Goal: Task Accomplishment & Management: Complete application form

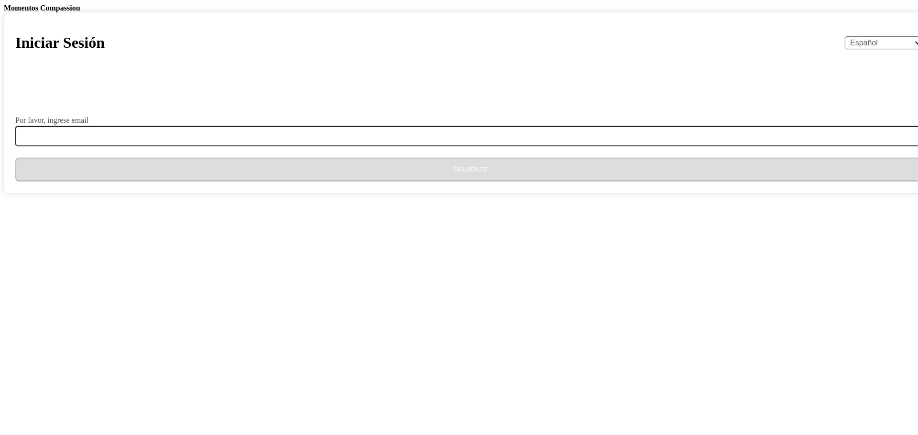
select select "es"
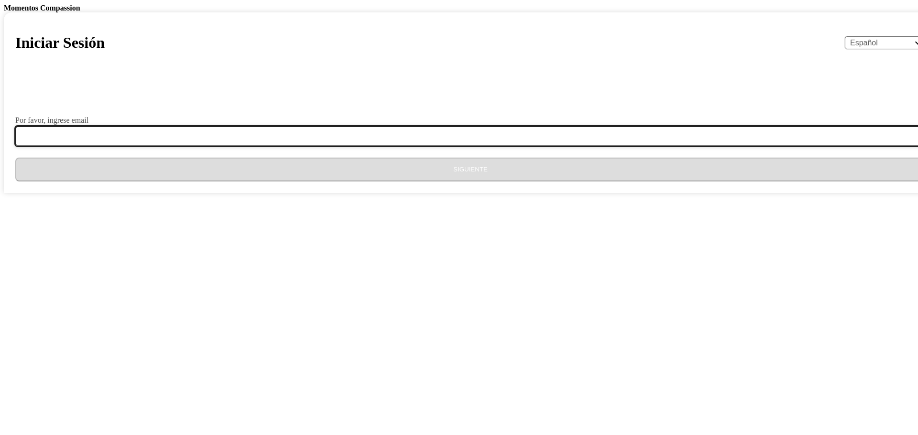
click at [442, 146] on input "Por favor, ingrese email" at bounding box center [476, 136] width 922 height 20
type input "[EMAIL_ADDRESS][DOMAIN_NAME]"
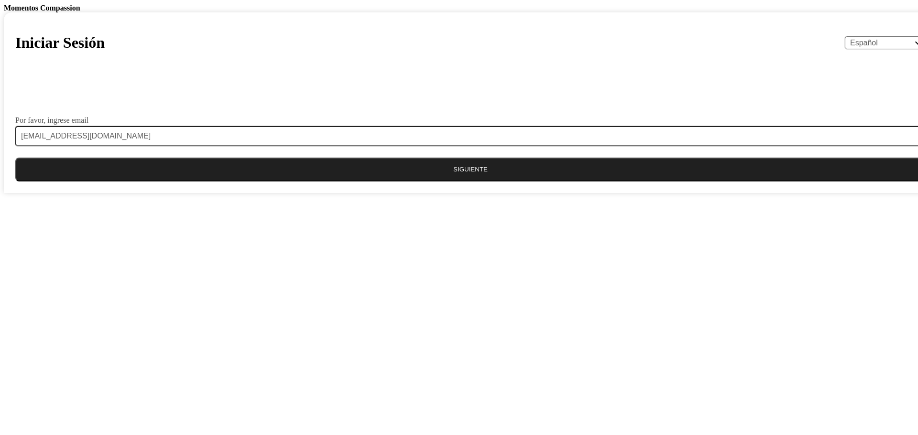
click at [455, 182] on button "Siguiente" at bounding box center [470, 170] width 910 height 24
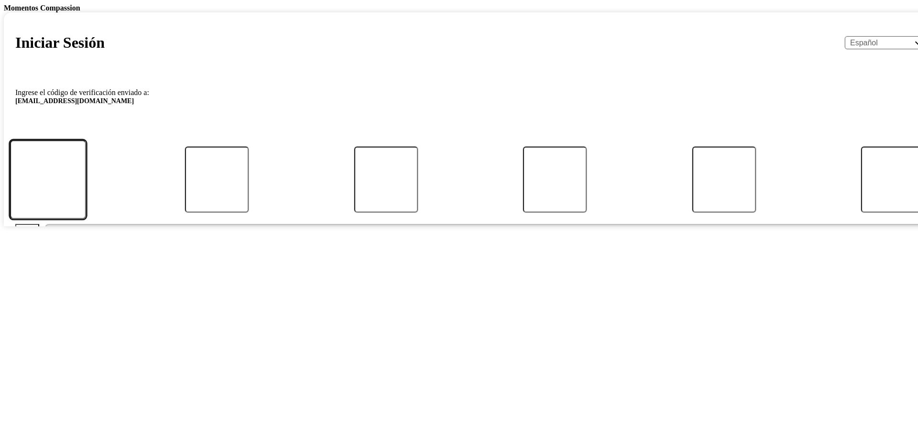
click at [86, 219] on input "Código" at bounding box center [48, 179] width 76 height 79
type input "7"
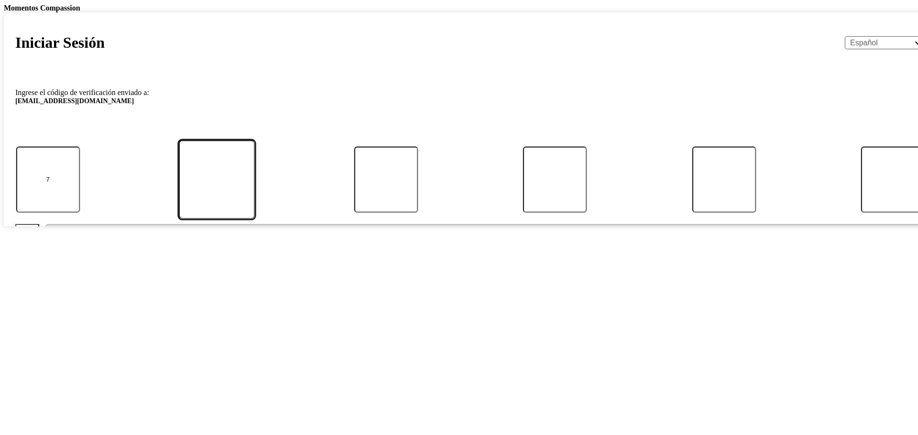
type input "0"
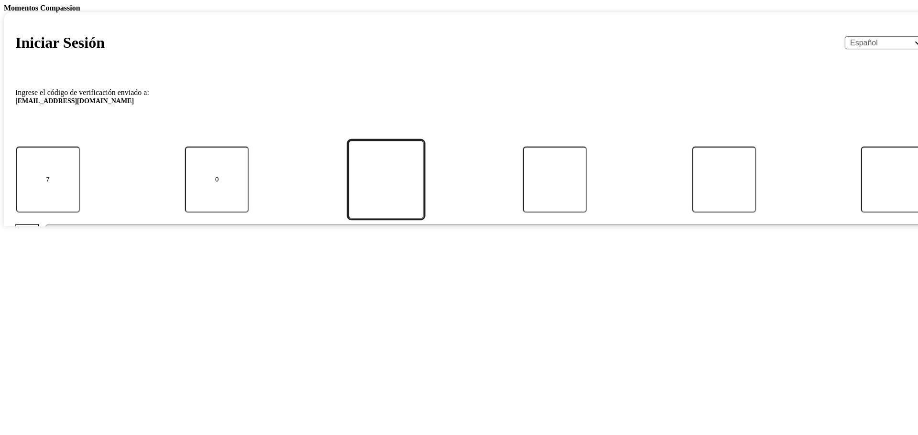
type input "8"
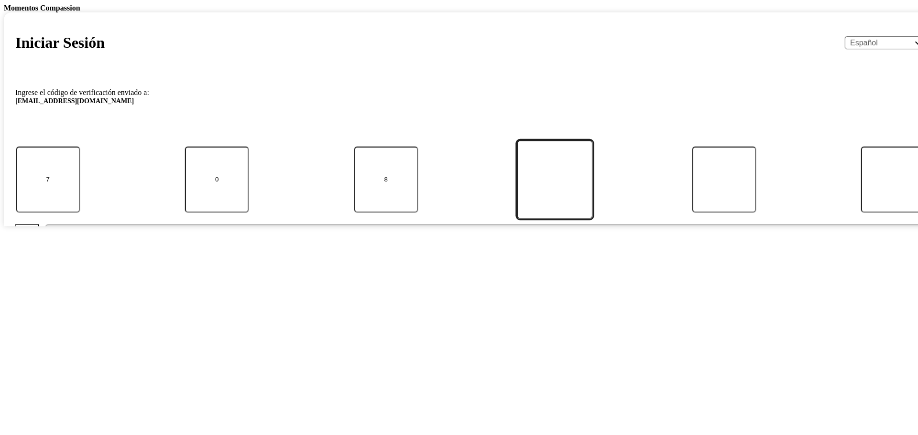
type input "9"
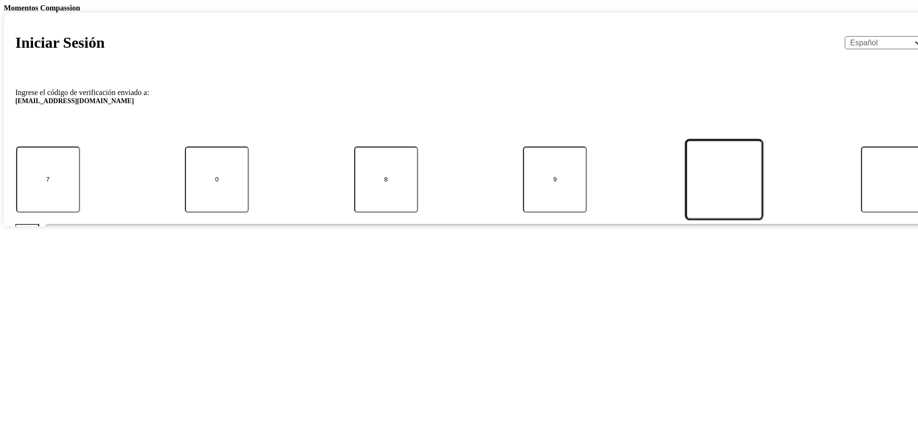
type input "2"
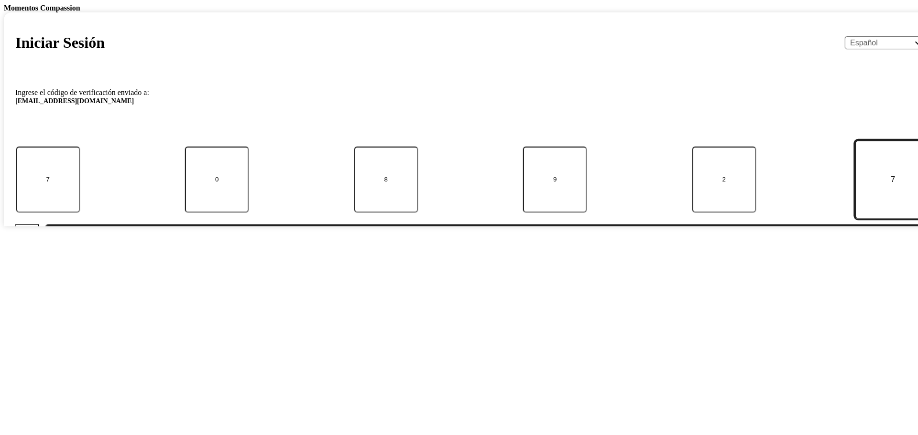
type input "7"
click at [434, 248] on button "Enviar" at bounding box center [485, 236] width 880 height 24
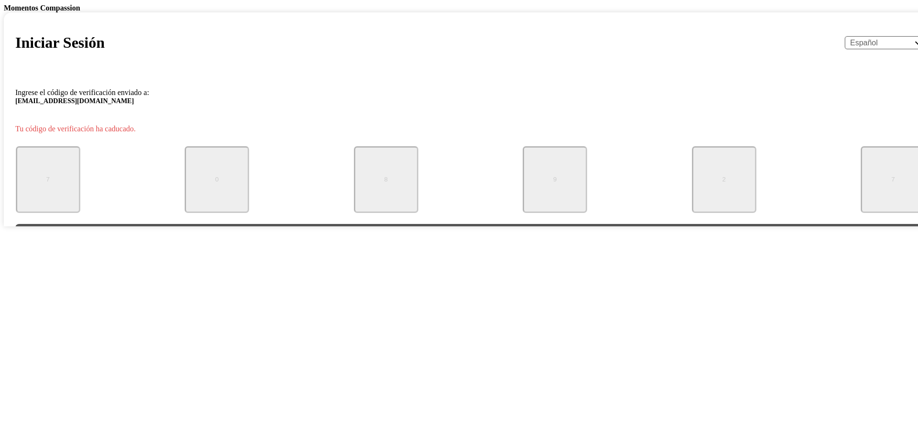
click at [449, 248] on button "Comenzar de nuevo" at bounding box center [470, 236] width 910 height 24
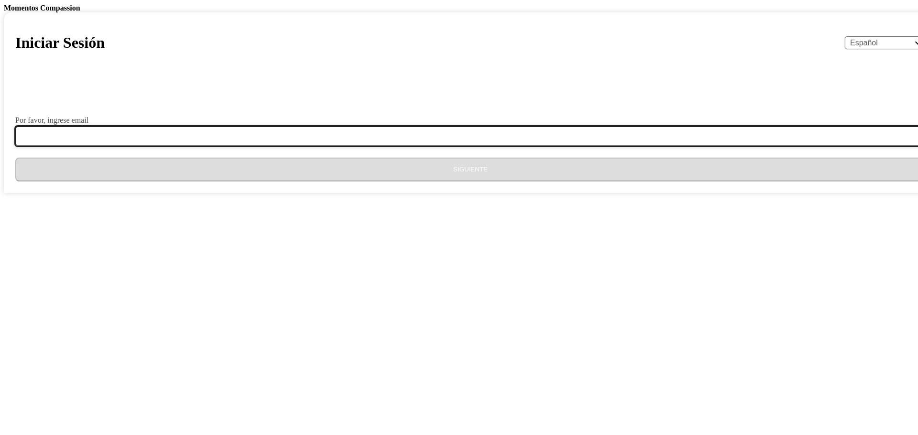
click at [397, 146] on input "Por favor, ingrese email" at bounding box center [476, 136] width 922 height 20
type input "[EMAIL_ADDRESS][DOMAIN_NAME]"
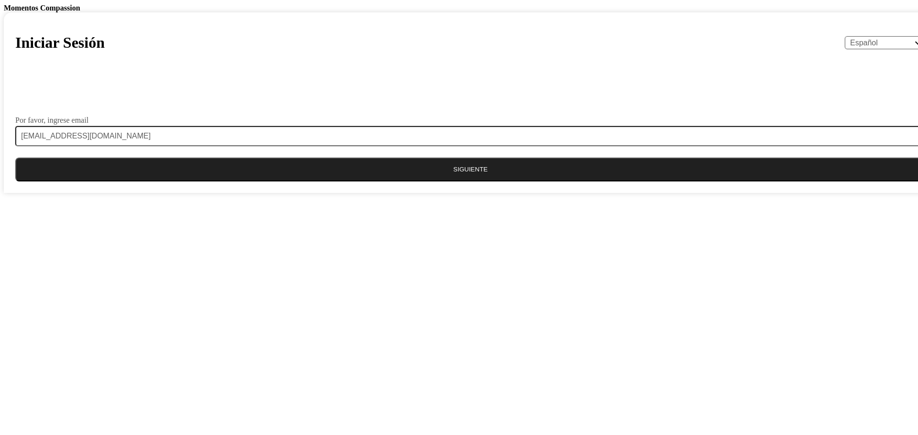
click at [446, 182] on button "Siguiente" at bounding box center [470, 170] width 910 height 24
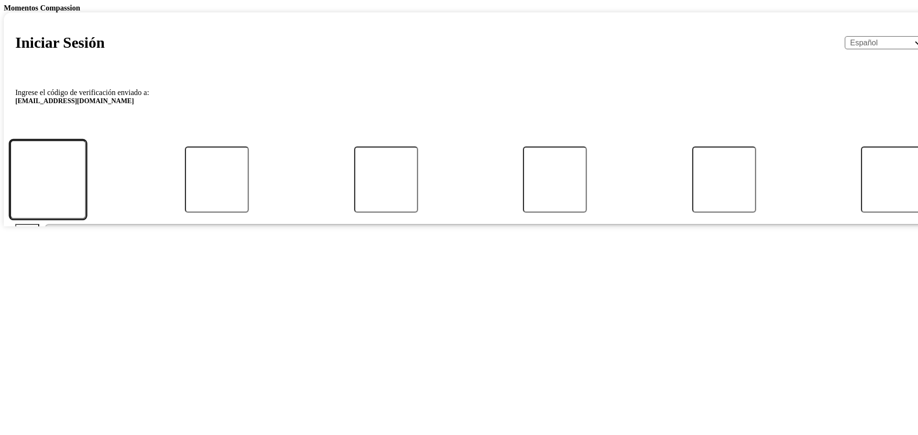
click at [86, 219] on input "Código" at bounding box center [48, 179] width 76 height 79
type input "4"
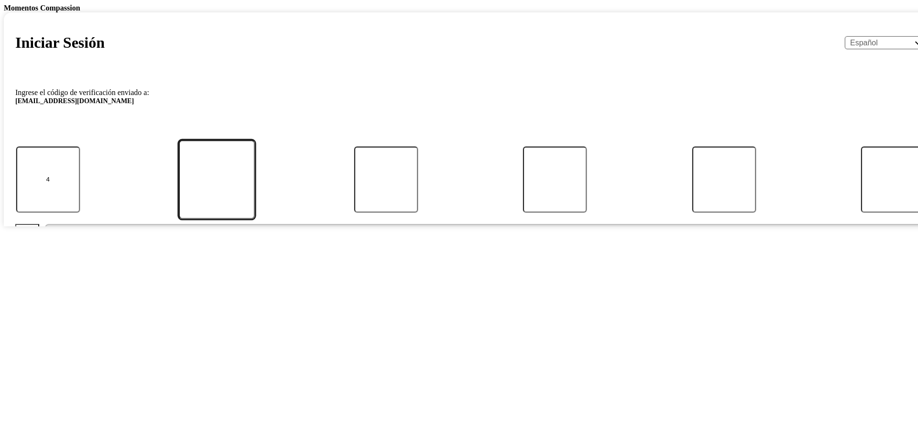
type input "1"
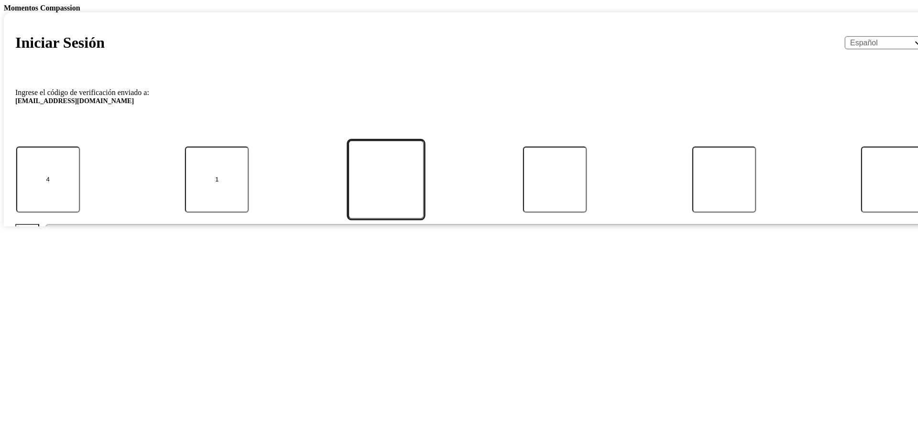
type input "3"
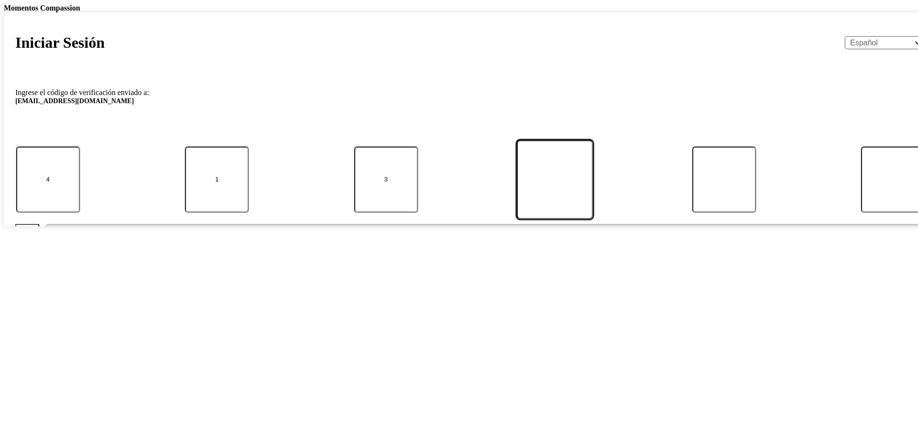
type input "0"
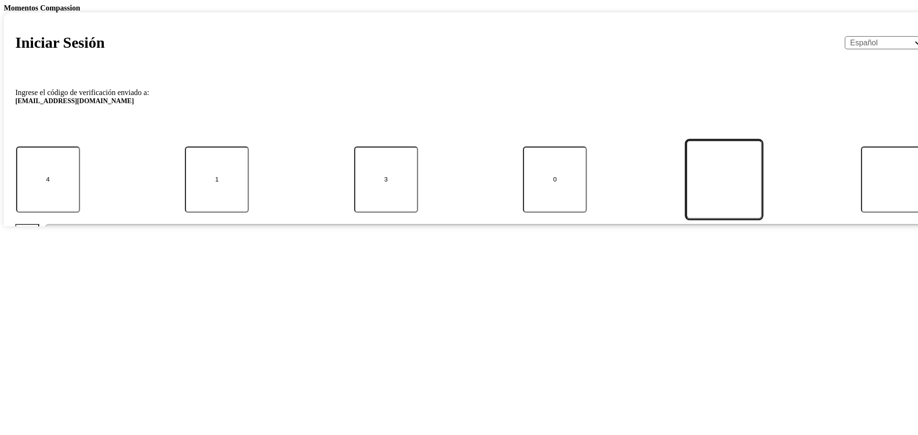
type input "5"
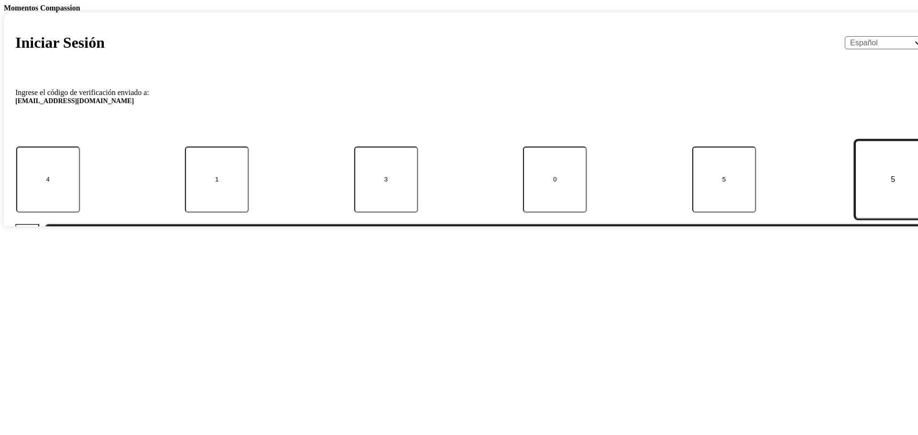
type input "5"
click at [452, 248] on button "Enviar" at bounding box center [485, 236] width 880 height 24
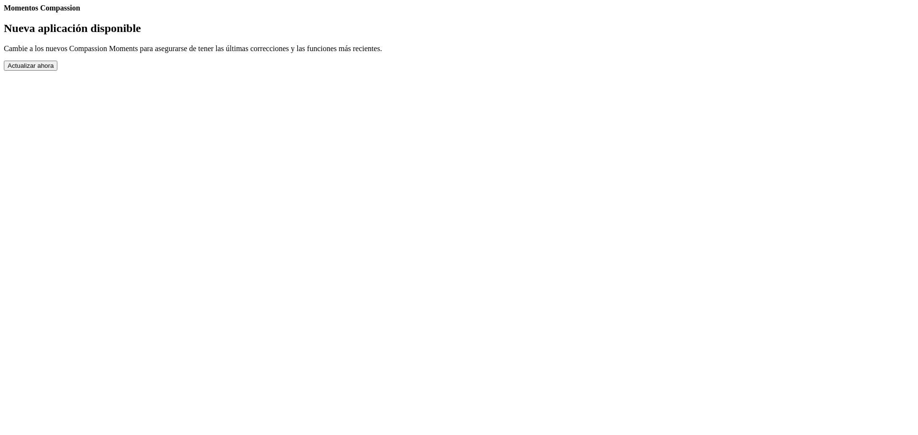
click at [57, 71] on button "Actualizar ahora" at bounding box center [31, 66] width 54 height 10
